Goal: Leave review/rating: Leave review/rating

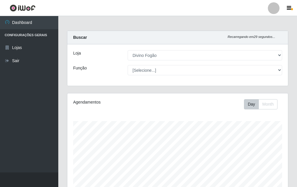
select select "499"
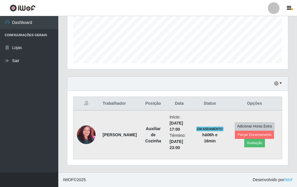
scroll to position [121, 221]
click at [251, 144] on button "Avaliação" at bounding box center [254, 143] width 21 height 8
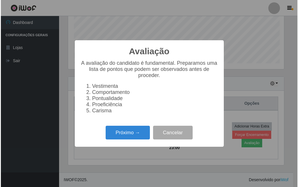
scroll to position [121, 218]
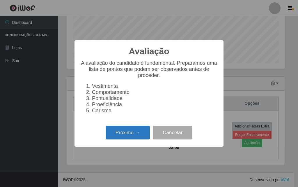
click at [132, 139] on button "Próximo →" at bounding box center [128, 133] width 44 height 14
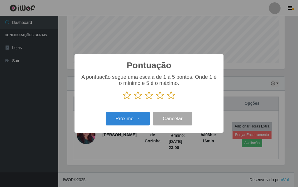
click at [173, 98] on icon at bounding box center [171, 95] width 8 height 9
click at [167, 100] on input "radio" at bounding box center [167, 100] width 0 height 0
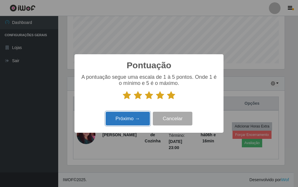
click at [140, 121] on button "Próximo →" at bounding box center [128, 119] width 44 height 14
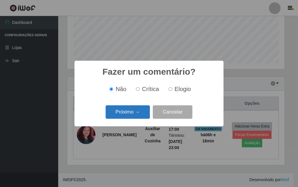
click at [138, 110] on button "Próximo →" at bounding box center [128, 112] width 44 height 14
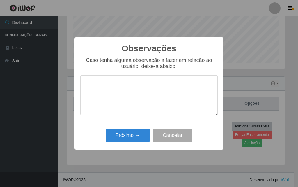
click at [124, 101] on textarea at bounding box center [149, 95] width 138 height 40
click at [110, 105] on textarea at bounding box center [149, 95] width 138 height 40
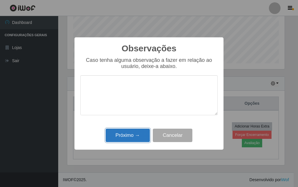
click at [145, 134] on button "Próximo →" at bounding box center [128, 135] width 44 height 14
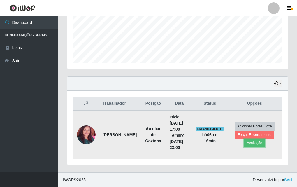
scroll to position [121, 221]
click at [255, 136] on button "Forçar Encerramento" at bounding box center [254, 135] width 39 height 8
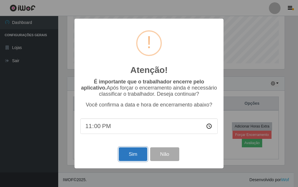
click at [128, 154] on button "Sim" at bounding box center [133, 154] width 28 height 14
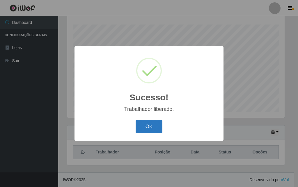
click at [157, 122] on button "OK" at bounding box center [149, 127] width 27 height 14
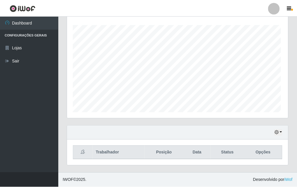
scroll to position [121, 221]
